Goal: Use online tool/utility

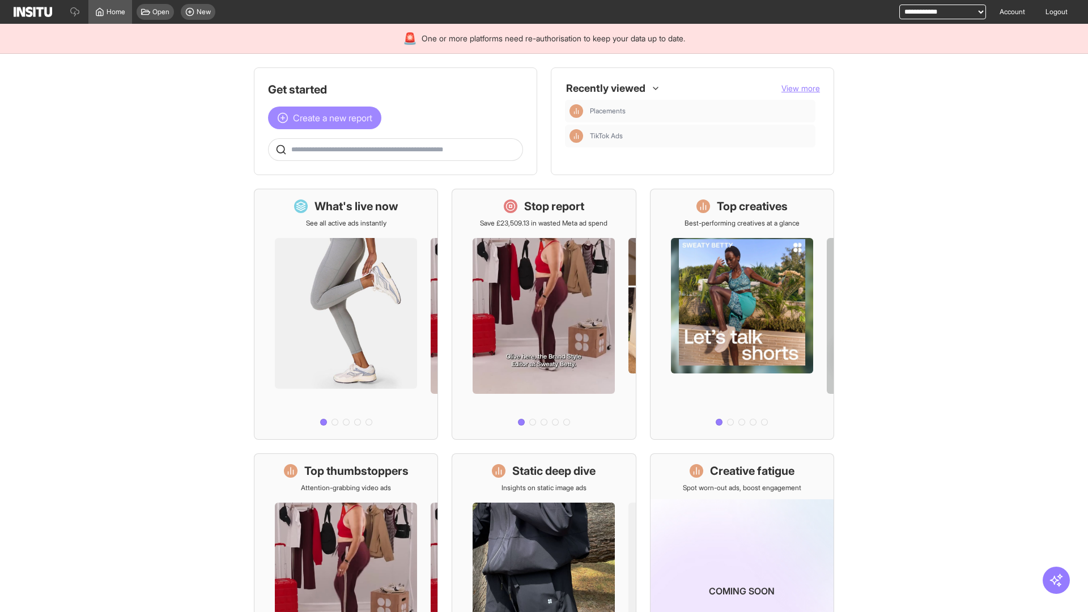
click at [328, 118] on span "Create a new report" at bounding box center [332, 118] width 79 height 14
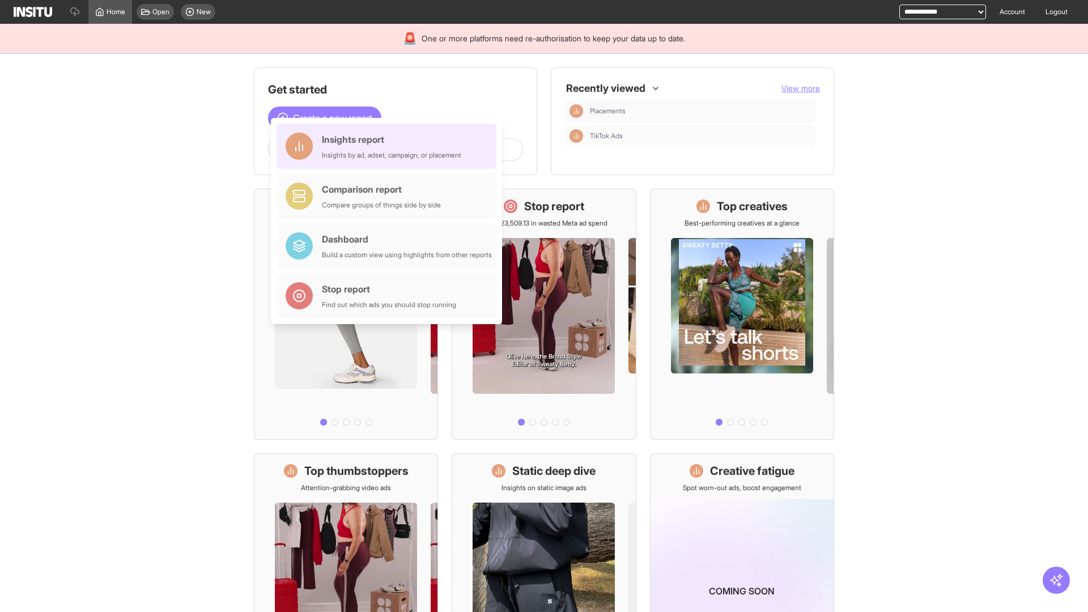
click at [389, 146] on div "Insights report Insights by ad, adset, campaign, or placement" at bounding box center [391, 146] width 139 height 27
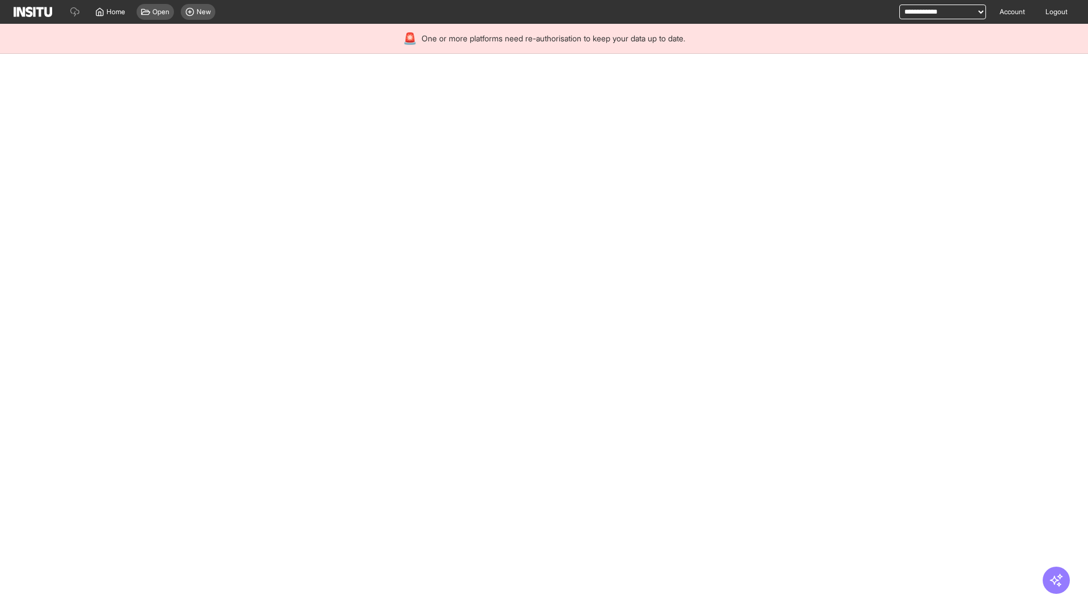
select select "**"
